Goal: Task Accomplishment & Management: Manage account settings

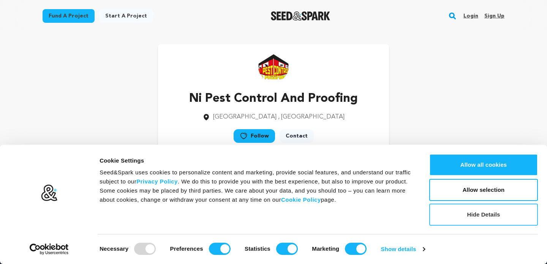
click at [480, 217] on button "Hide Details" at bounding box center [484, 215] width 109 height 22
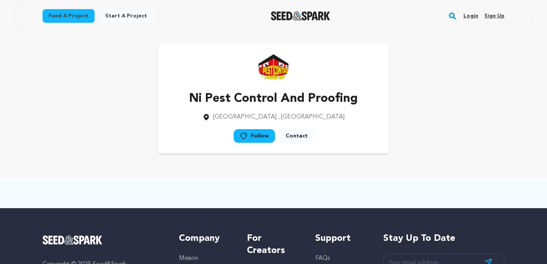
click at [492, 14] on link "Sign up" at bounding box center [495, 16] width 20 height 12
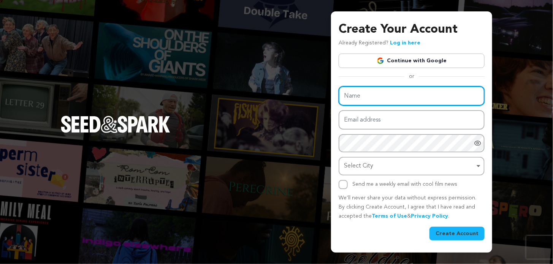
click at [383, 98] on input "Name" at bounding box center [412, 95] width 146 height 19
type input "Agrealty nj"
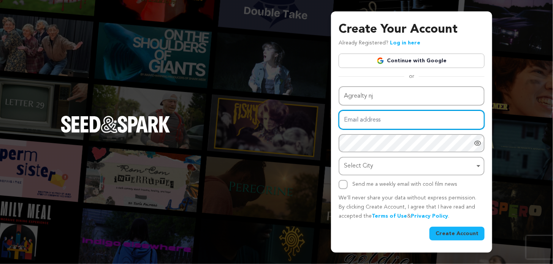
drag, startPoint x: 373, startPoint y: 123, endPoint x: 387, endPoint y: 127, distance: 14.9
click at [374, 122] on input "Email address" at bounding box center [412, 119] width 146 height 19
type input "agrealtynj@gmail.com"
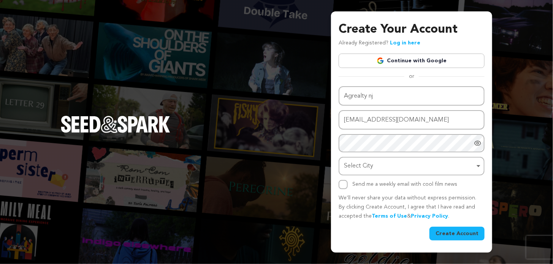
click at [482, 264] on img at bounding box center [276, 268] width 553 height 9
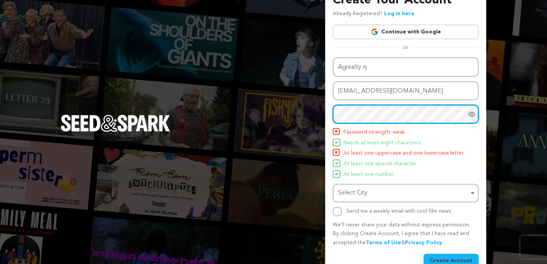
scroll to position [25, 0]
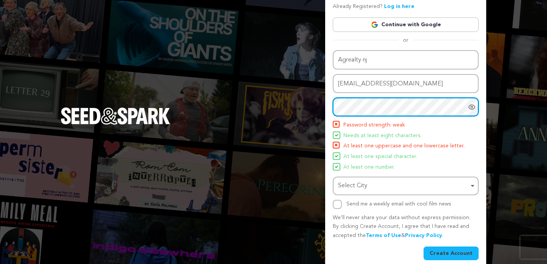
click at [365, 187] on div "Select City Remove item" at bounding box center [403, 186] width 131 height 11
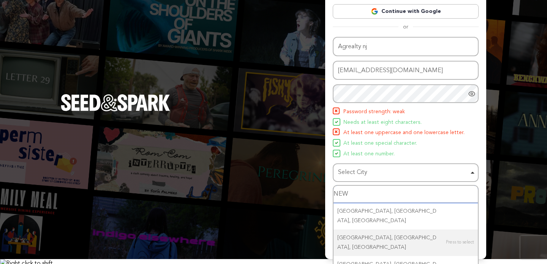
scroll to position [46, 0]
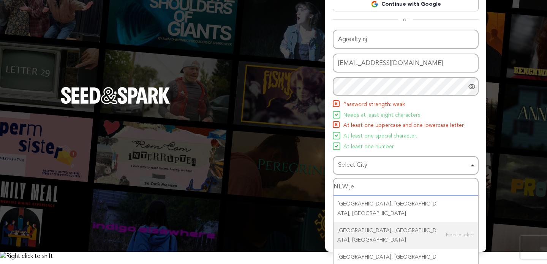
type input "NEW jer"
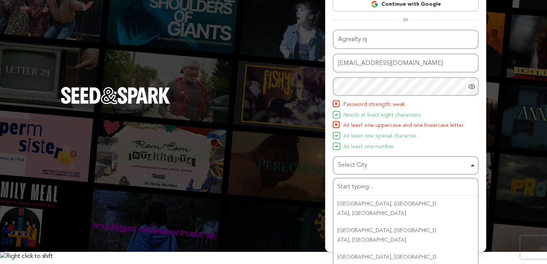
scroll to position [33, 0]
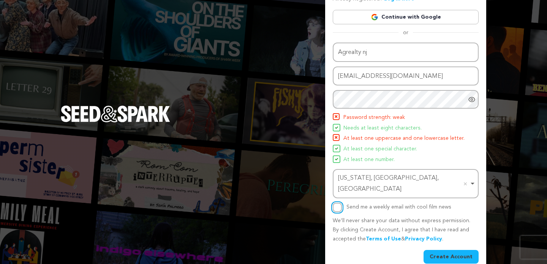
drag, startPoint x: 335, startPoint y: 195, endPoint x: 337, endPoint y: 200, distance: 5.4
click at [335, 203] on input "Send me a weekly email with cool film news" at bounding box center [337, 207] width 9 height 9
checkbox input "true"
click at [441, 253] on div "Create Your Account Already Registered? Log in here Continue with Google or eyJ…" at bounding box center [405, 121] width 161 height 309
click at [441, 250] on button "Create Account" at bounding box center [451, 257] width 55 height 14
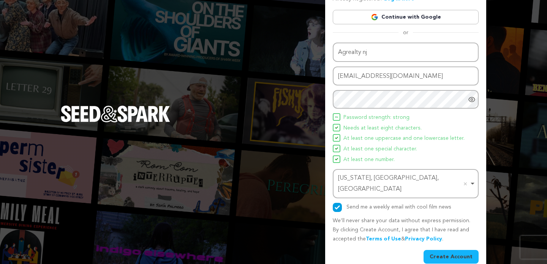
click at [429, 250] on button "Create Account" at bounding box center [451, 257] width 55 height 14
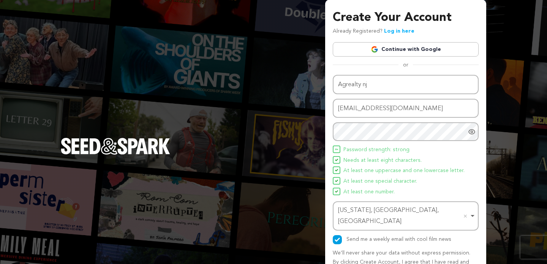
scroll to position [0, 0]
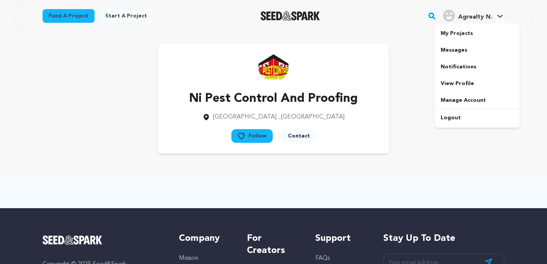
click at [480, 19] on span "Agrealty N." at bounding box center [475, 17] width 34 height 6
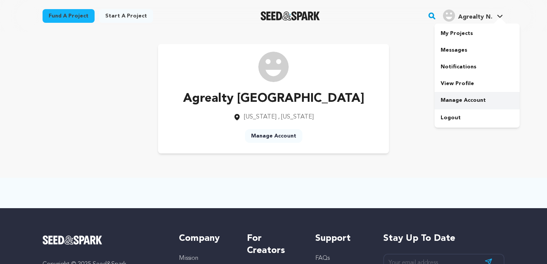
click at [460, 100] on link "Manage Account" at bounding box center [477, 100] width 85 height 17
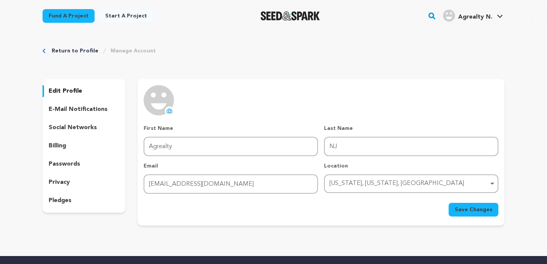
click at [166, 108] on button "uploading spinner upload profile image" at bounding box center [169, 110] width 9 height 9
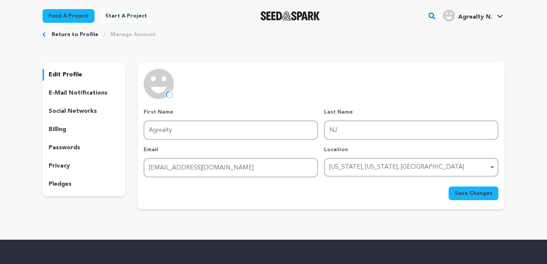
scroll to position [25, 0]
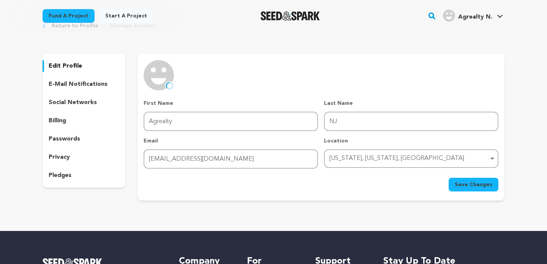
click at [493, 182] on button "Save Changes" at bounding box center [474, 185] width 50 height 14
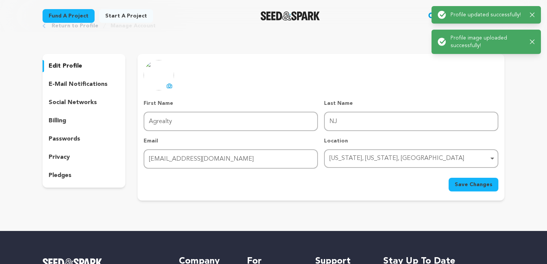
click at [70, 101] on p "social networks" at bounding box center [73, 102] width 48 height 9
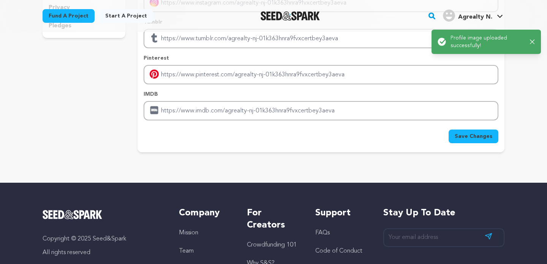
scroll to position [177, 0]
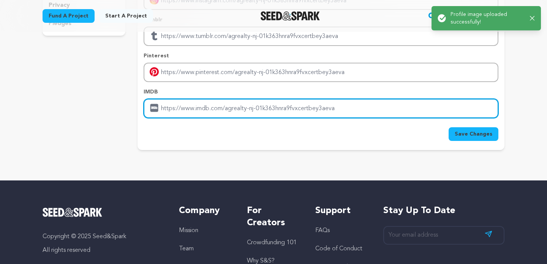
click at [226, 108] on input "Enter IMDB profile link" at bounding box center [321, 108] width 355 height 19
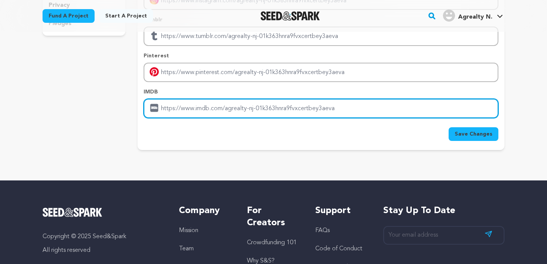
type input "https://agrealtynj.com/"
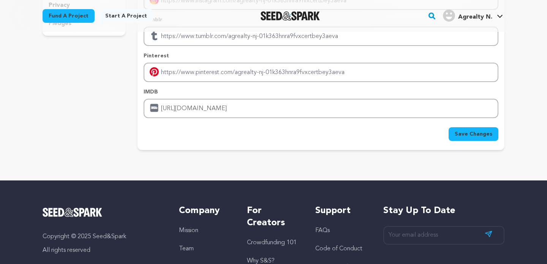
click at [465, 133] on span "Save Changes" at bounding box center [474, 134] width 38 height 8
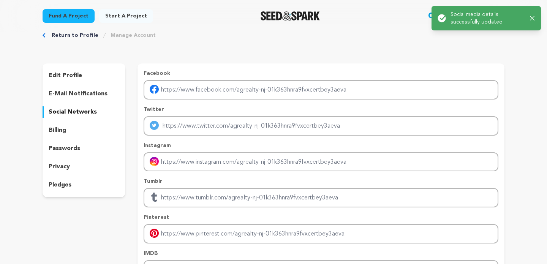
scroll to position [0, 0]
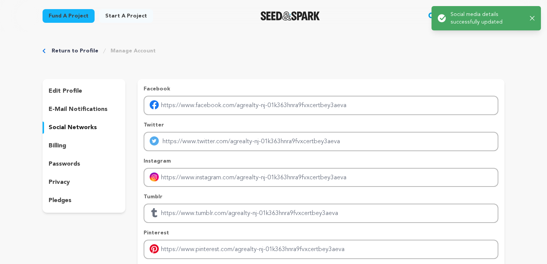
click at [474, 33] on div "Success: Info: Warning: Error: Social media details successfully updated Close …" at bounding box center [487, 18] width 122 height 36
click at [479, 16] on p "Social media details successfully updated" at bounding box center [487, 18] width 73 height 15
click at [533, 13] on div "Success: Info: Warning: Error: Social media details successfully updated Close …" at bounding box center [486, 18] width 97 height 15
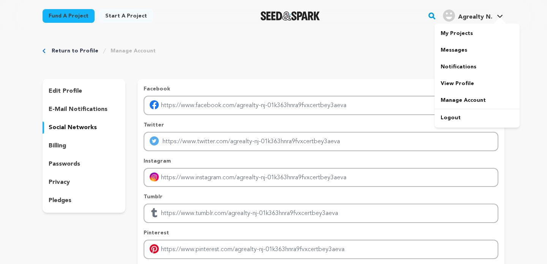
click at [496, 15] on link "Agrealty N. Agrealty N." at bounding box center [473, 15] width 63 height 14
